Goal: Task Accomplishment & Management: Manage account settings

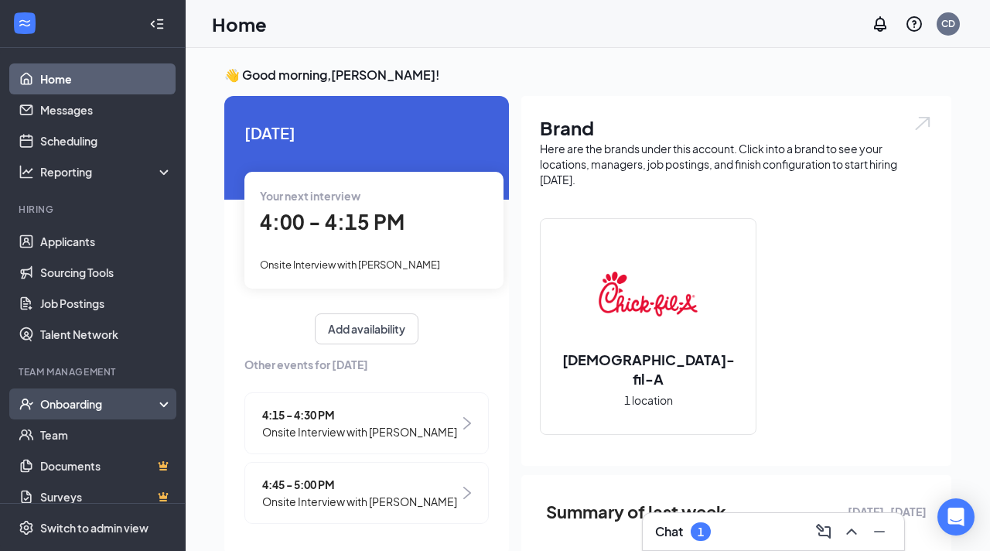
click at [76, 410] on div "Onboarding" at bounding box center [99, 403] width 119 height 15
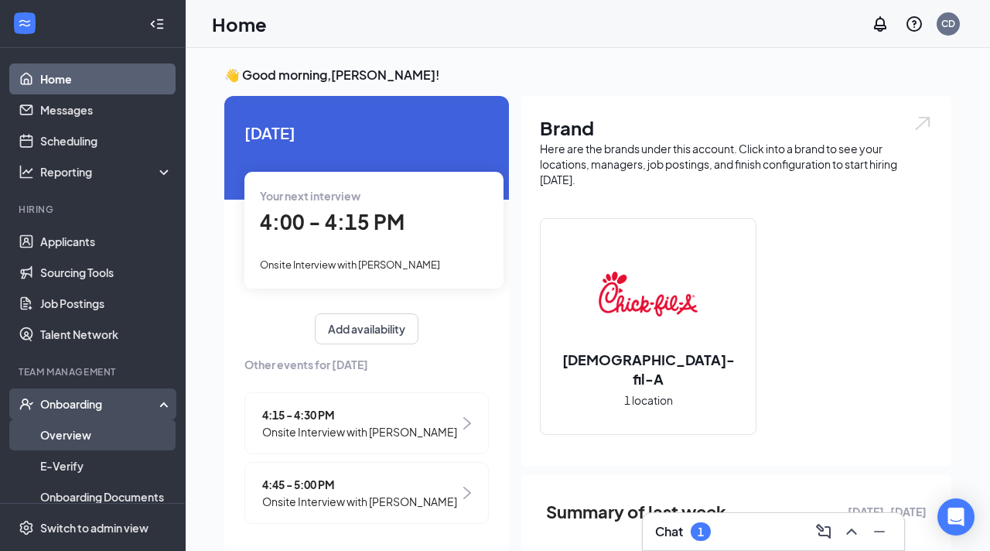
click at [77, 438] on link "Overview" at bounding box center [106, 434] width 132 height 31
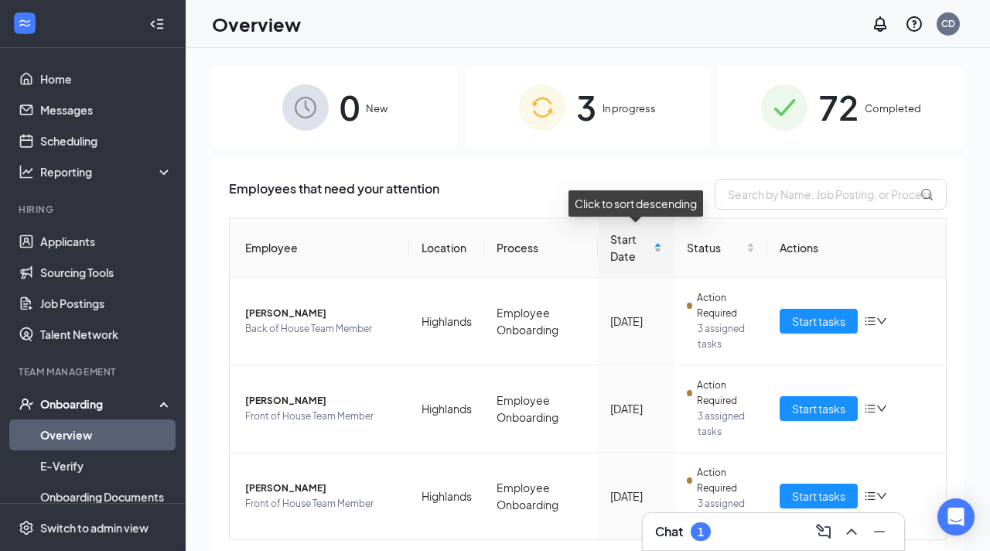
scroll to position [43, 0]
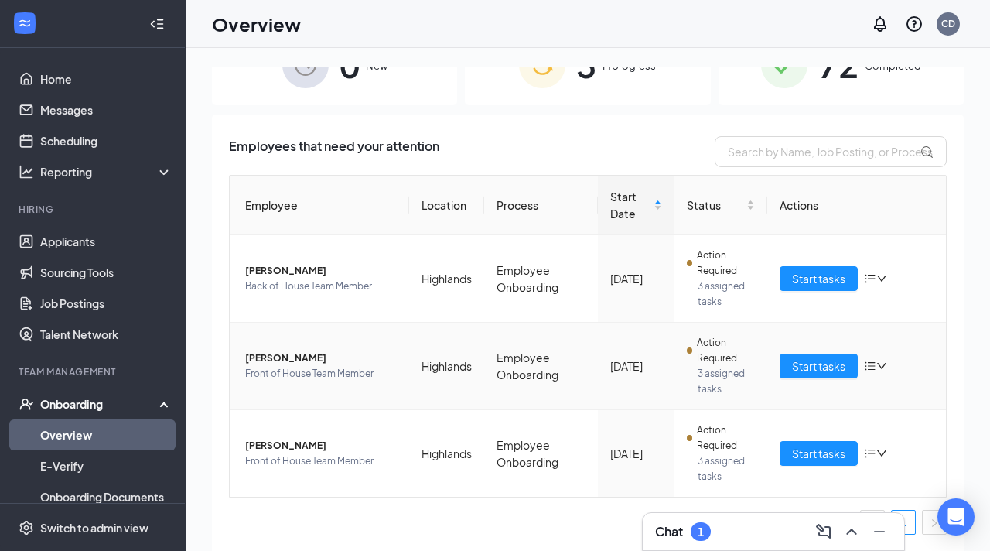
click at [314, 375] on span "Front of House Team Member" at bounding box center [321, 373] width 152 height 15
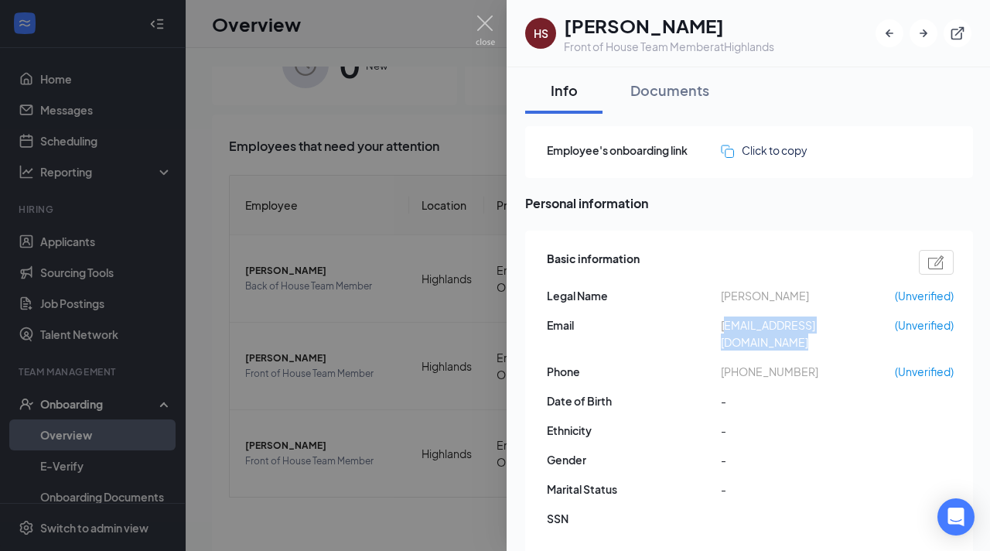
drag, startPoint x: 724, startPoint y: 327, endPoint x: 892, endPoint y: 323, distance: 167.9
click at [892, 323] on span "[EMAIL_ADDRESS][DOMAIN_NAME]" at bounding box center [808, 333] width 174 height 34
click at [864, 363] on span "[PHONE_NUMBER]" at bounding box center [808, 371] width 174 height 17
drag, startPoint x: 718, startPoint y: 325, endPoint x: 891, endPoint y: 321, distance: 173.3
click at [891, 321] on div "Email [EMAIL_ADDRESS][DOMAIN_NAME] (Unverified)" at bounding box center [750, 333] width 407 height 34
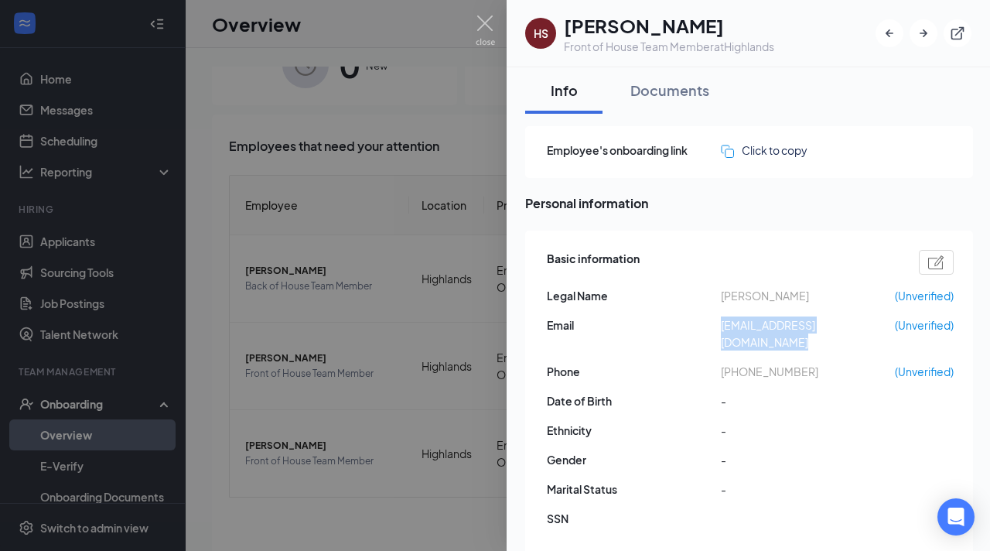
copy div "[EMAIL_ADDRESS][DOMAIN_NAME]"
click at [478, 32] on img at bounding box center [485, 30] width 19 height 30
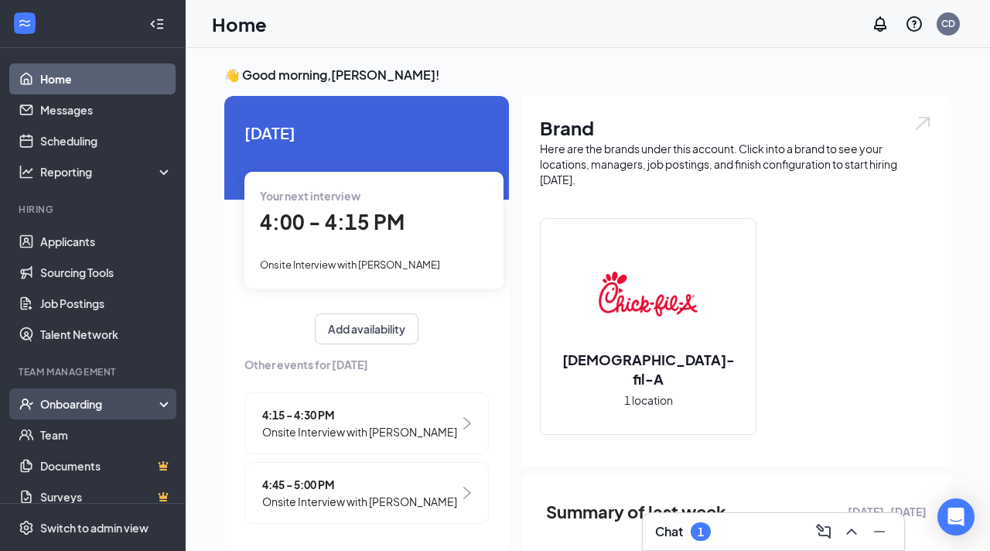
click at [63, 409] on div "Onboarding" at bounding box center [99, 403] width 119 height 15
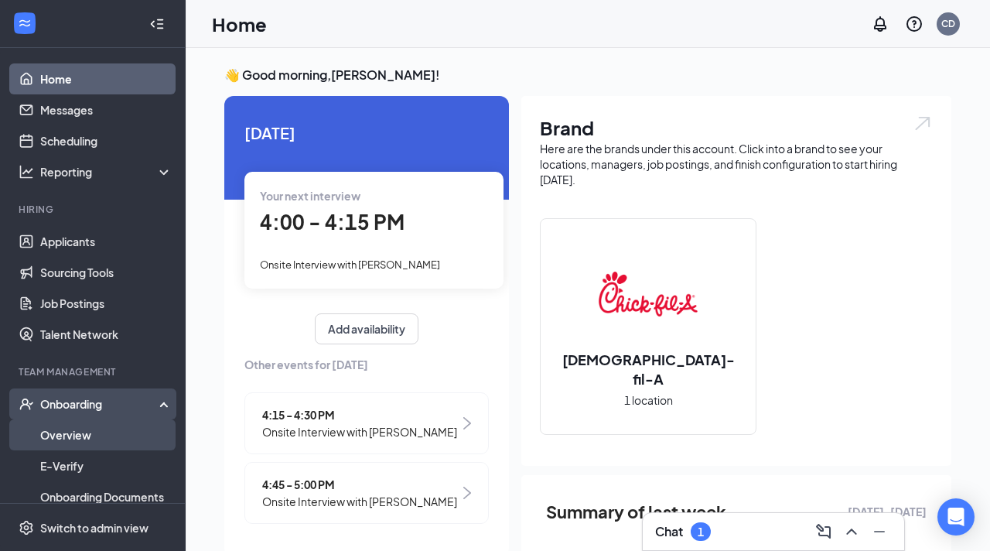
click at [99, 432] on link "Overview" at bounding box center [106, 434] width 132 height 31
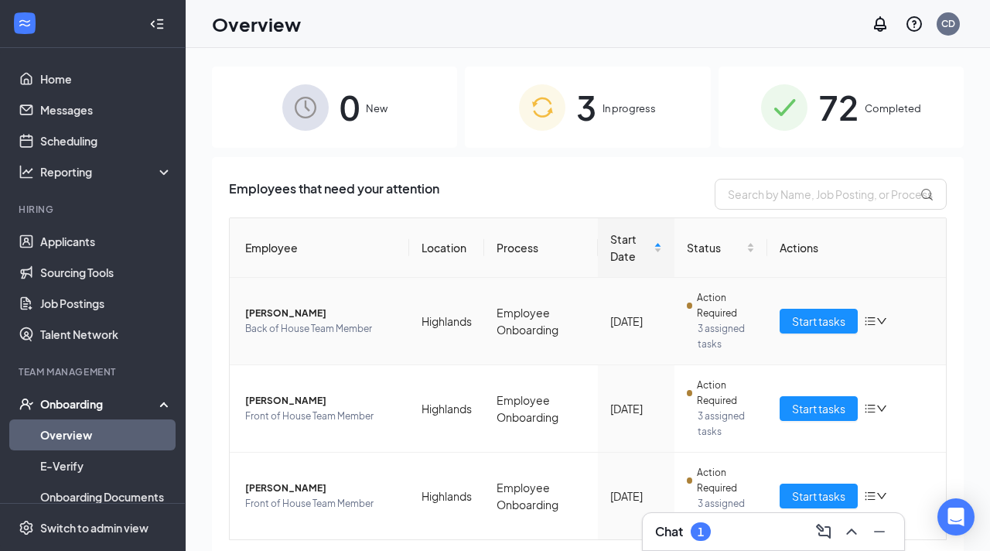
scroll to position [43, 0]
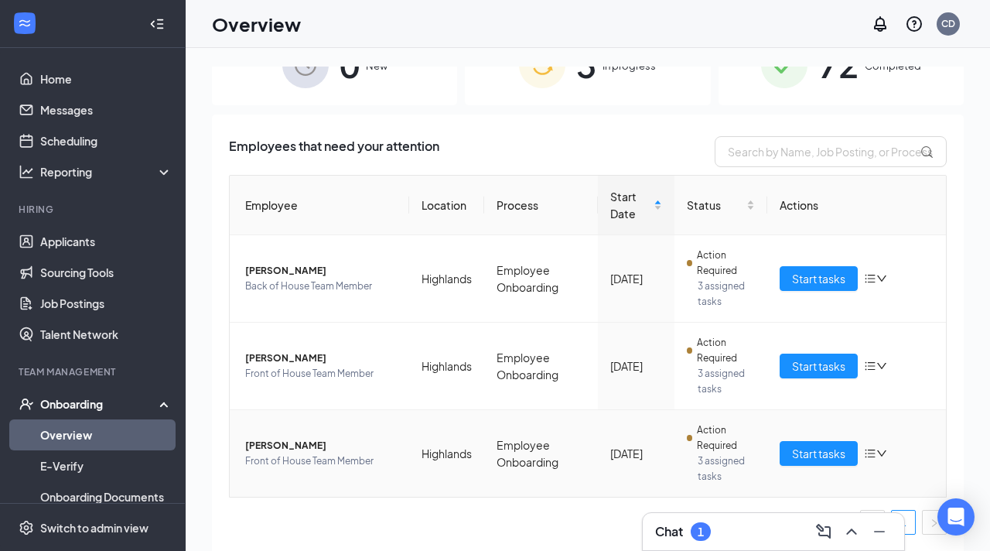
click at [284, 467] on span "Front of House Team Member" at bounding box center [321, 460] width 152 height 15
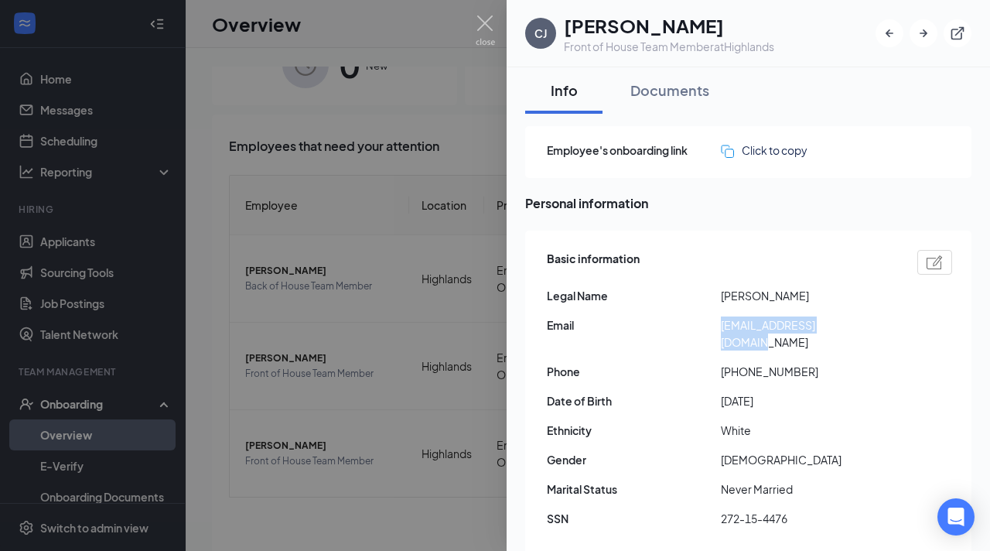
drag, startPoint x: 721, startPoint y: 326, endPoint x: 869, endPoint y: 325, distance: 148.5
click at [869, 325] on span "[EMAIL_ADDRESS][DOMAIN_NAME]" at bounding box center [808, 333] width 174 height 34
copy span "[EMAIL_ADDRESS][DOMAIN_NAME]"
click at [496, 25] on div at bounding box center [495, 275] width 990 height 551
